Goal: Information Seeking & Learning: Learn about a topic

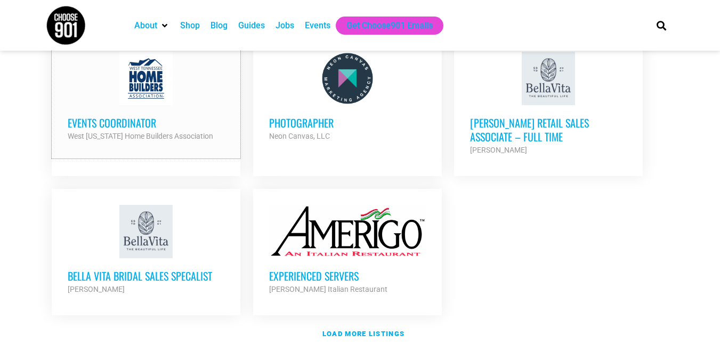
scroll to position [1315, 0]
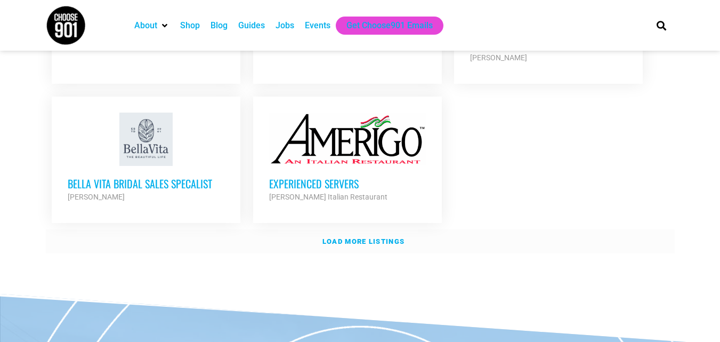
click at [400, 237] on strong "Load more listings" at bounding box center [363, 241] width 82 height 8
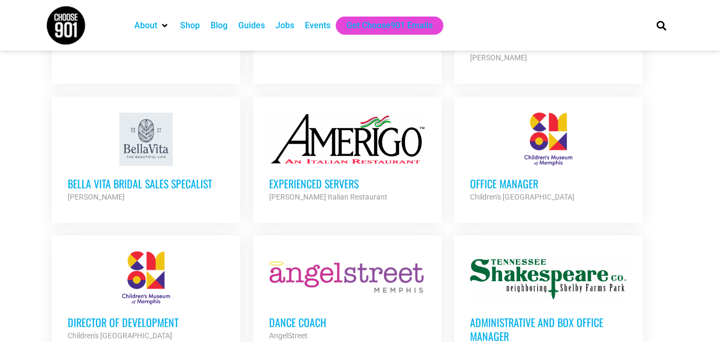
scroll to position [1294, 0]
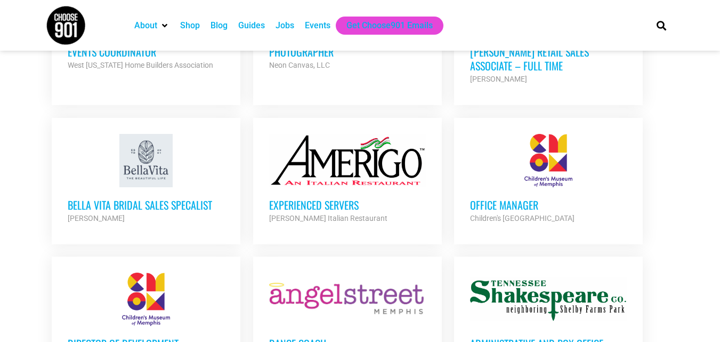
drag, startPoint x: 522, startPoint y: 180, endPoint x: 717, endPoint y: 98, distance: 211.1
click at [717, 98] on section "Looking to make career moves in Memphis? From tech to teaching, medical and mor…" at bounding box center [360, 126] width 720 height 2375
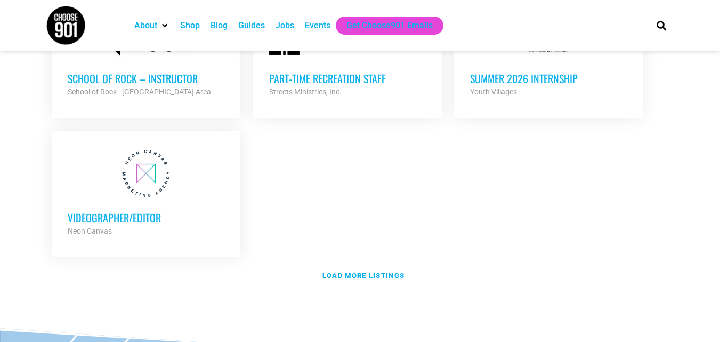
scroll to position [2347, 0]
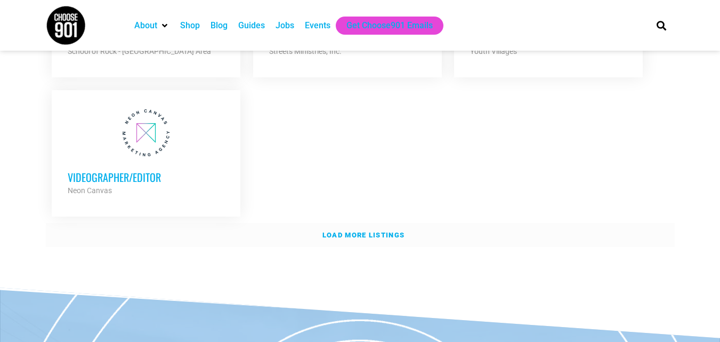
click at [377, 231] on strong "Load more listings" at bounding box center [363, 235] width 82 height 8
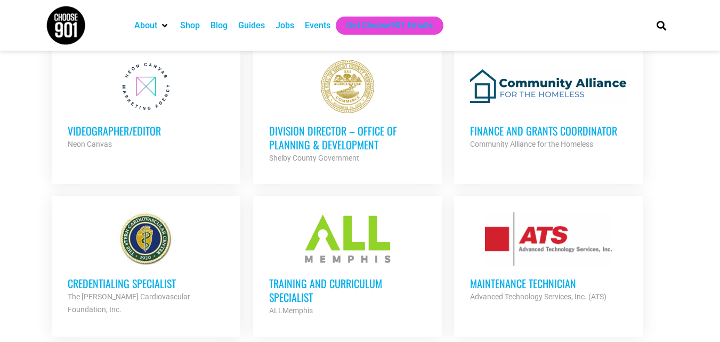
scroll to position [2393, 0]
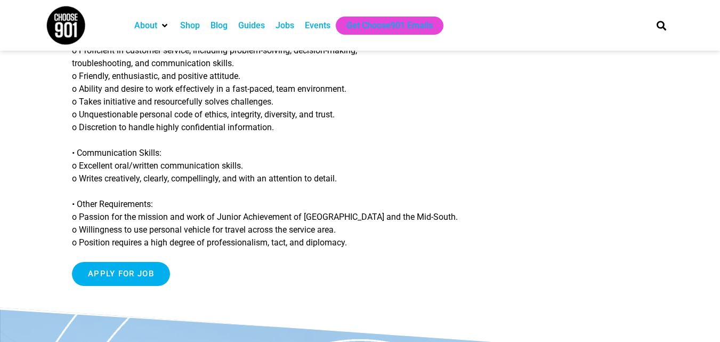
scroll to position [976, 0]
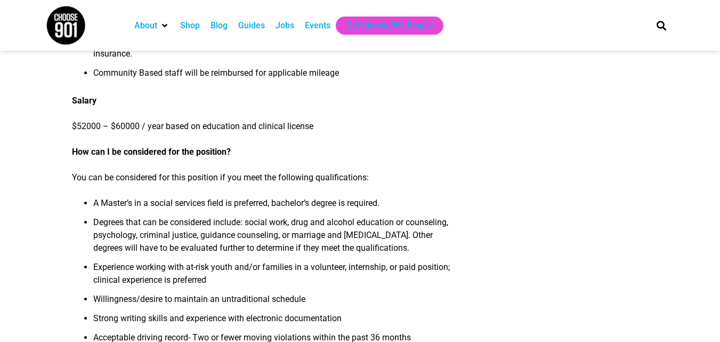
scroll to position [799, 0]
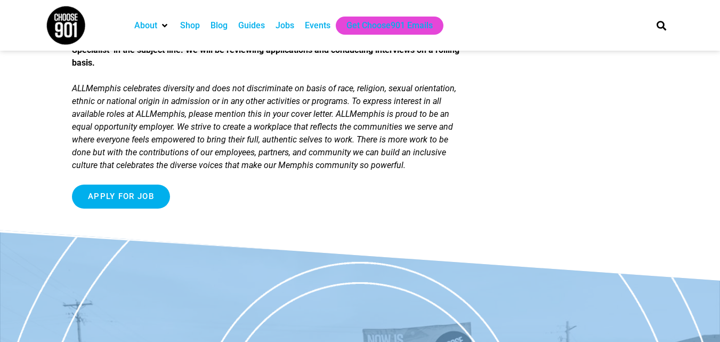
scroll to position [1242, 0]
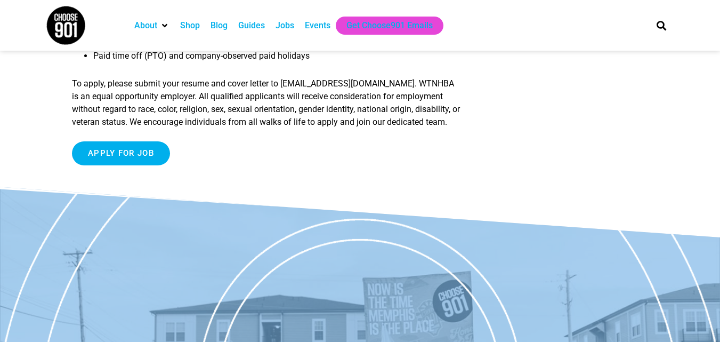
scroll to position [1142, 0]
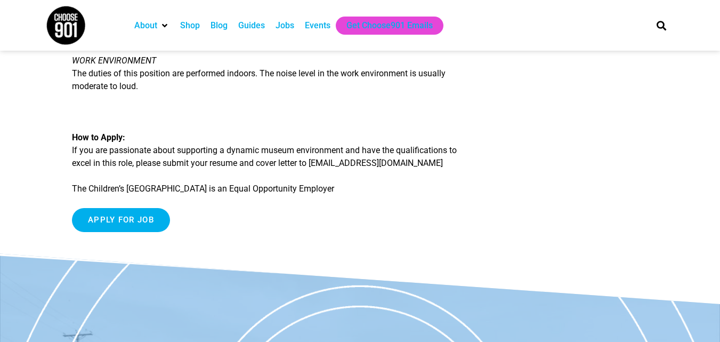
scroll to position [1376, 0]
